Goal: Transaction & Acquisition: Purchase product/service

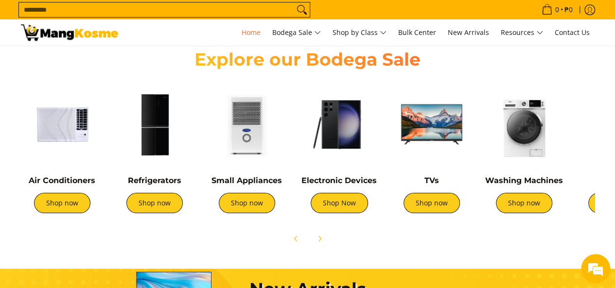
scroll to position [0, 387]
click at [69, 203] on link "Shop now" at bounding box center [62, 203] width 56 height 20
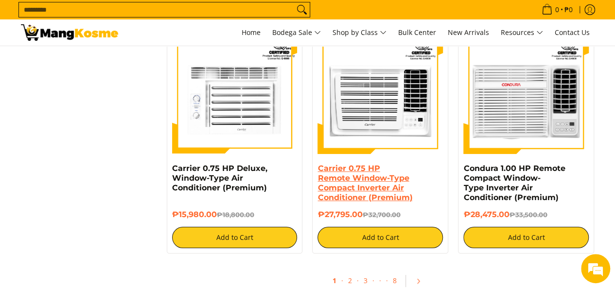
scroll to position [1945, 0]
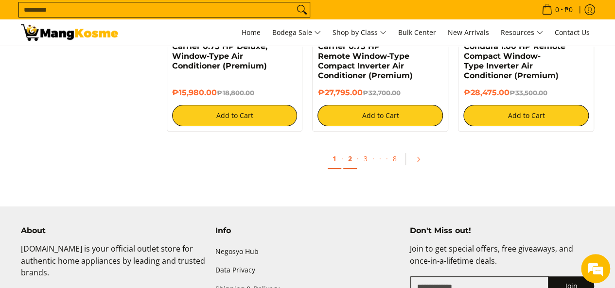
click at [353, 166] on link "2" at bounding box center [350, 159] width 14 height 20
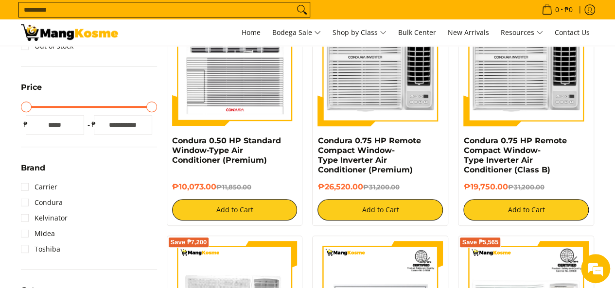
scroll to position [292, 0]
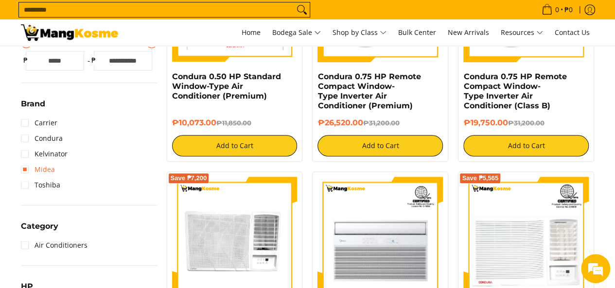
click at [24, 169] on link "Midea" at bounding box center [38, 170] width 34 height 16
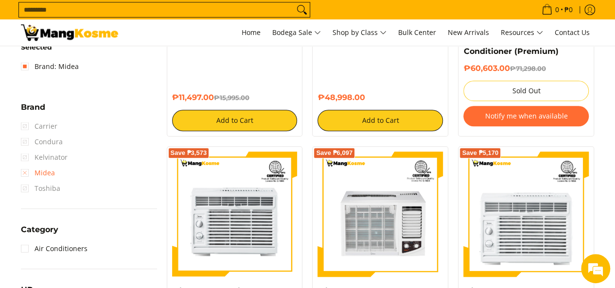
scroll to position [331, 0]
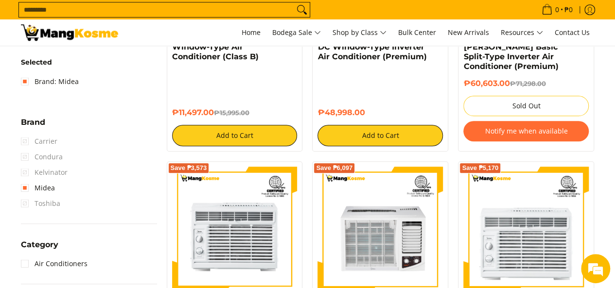
click at [21, 172] on span "Kelvinator" at bounding box center [44, 173] width 47 height 16
click at [28, 171] on span "Kelvinator" at bounding box center [44, 173] width 47 height 16
click at [25, 173] on span "Kelvinator" at bounding box center [44, 173] width 47 height 16
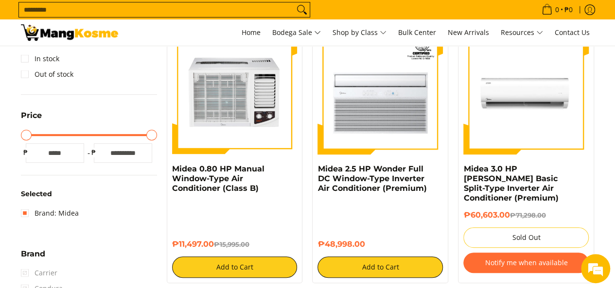
scroll to position [185, 0]
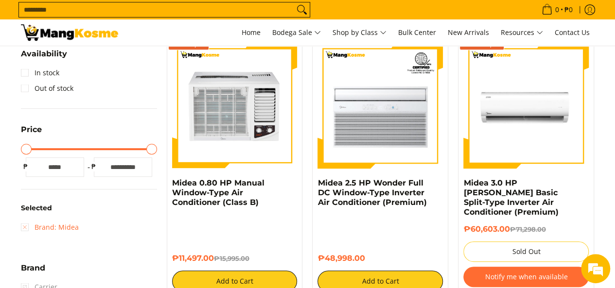
click at [23, 227] on link "Brand: Midea" at bounding box center [50, 228] width 58 height 16
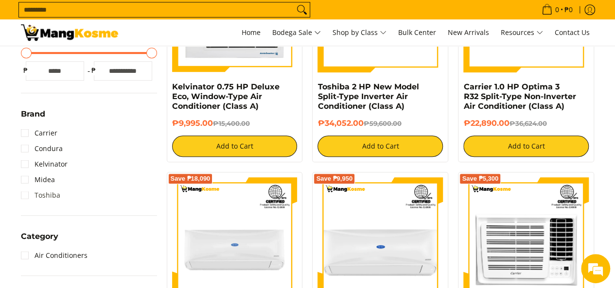
scroll to position [283, 0]
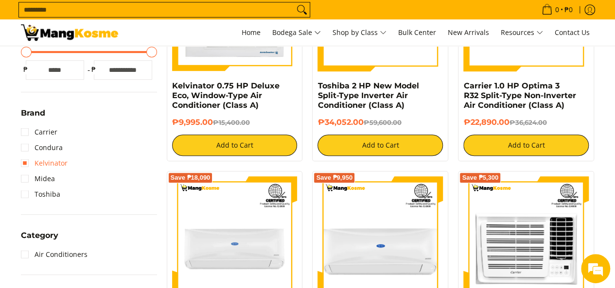
click at [32, 165] on link "Kelvinator" at bounding box center [44, 164] width 47 height 16
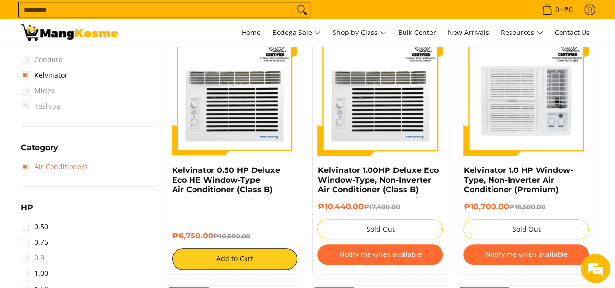
scroll to position [477, 0]
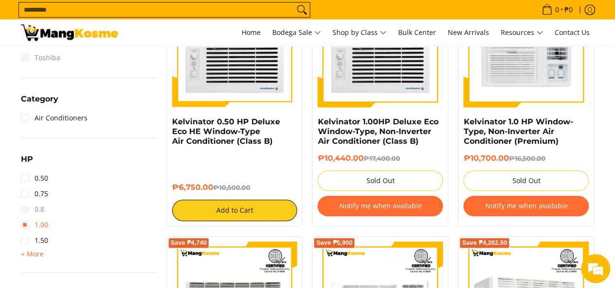
click at [27, 225] on link "1.00" at bounding box center [34, 225] width 27 height 16
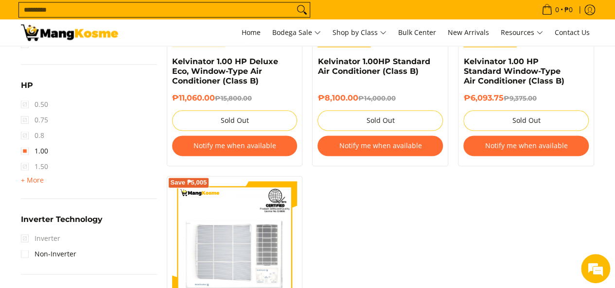
scroll to position [623, 0]
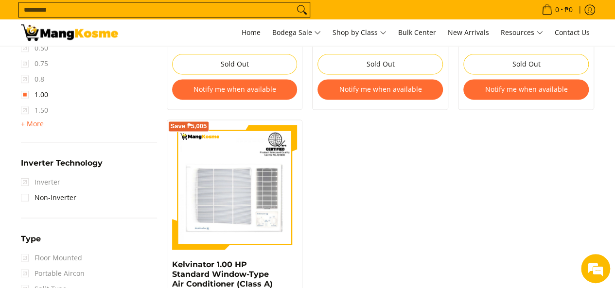
click at [24, 106] on span "1.50" at bounding box center [34, 111] width 27 height 16
click at [24, 109] on span "1.50" at bounding box center [34, 111] width 27 height 16
click at [26, 99] on link "1.00" at bounding box center [34, 95] width 27 height 16
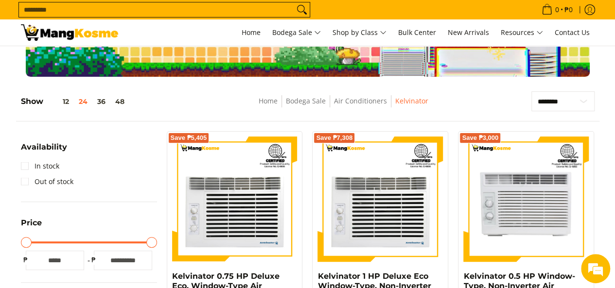
scroll to position [141, 0]
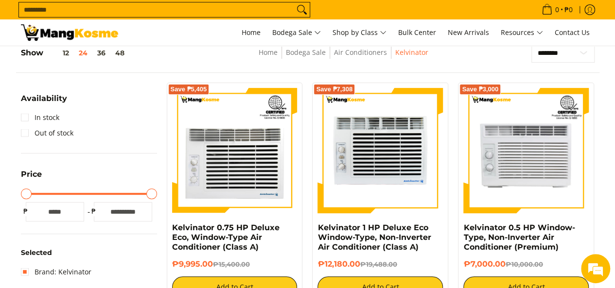
click at [358, 187] on img at bounding box center [380, 150] width 125 height 125
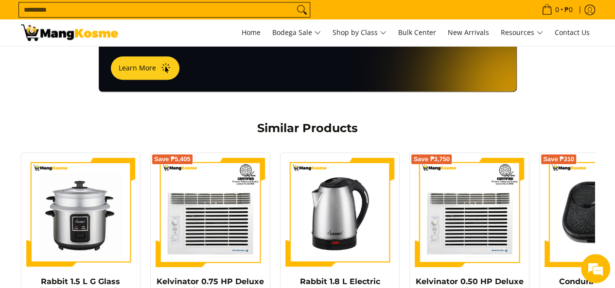
scroll to position [389, 0]
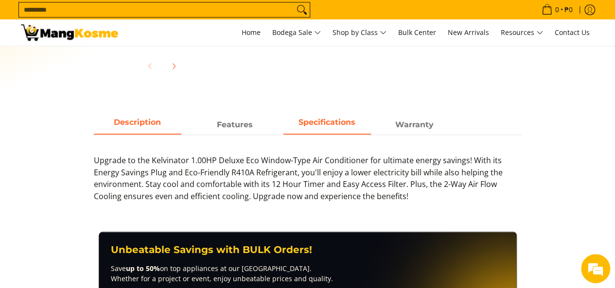
click at [303, 123] on strong "Specifications" at bounding box center [327, 122] width 57 height 9
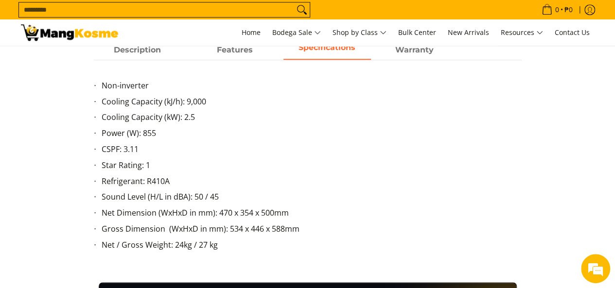
scroll to position [486, 0]
